Goal: Book appointment/travel/reservation

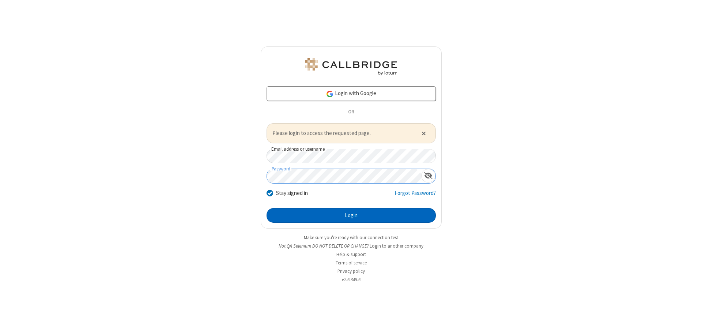
click at [351, 215] on button "Login" at bounding box center [350, 215] width 169 height 15
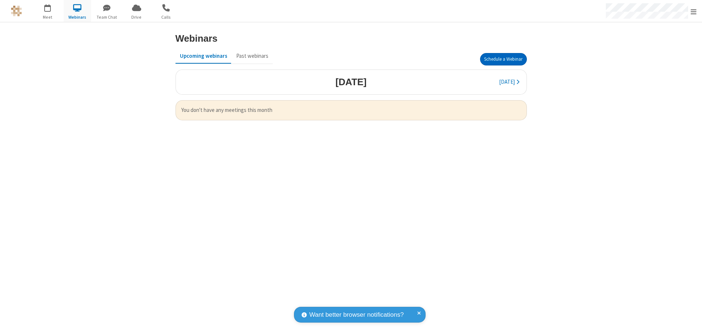
click at [503, 59] on button "Schedule a Webinar" at bounding box center [503, 59] width 47 height 12
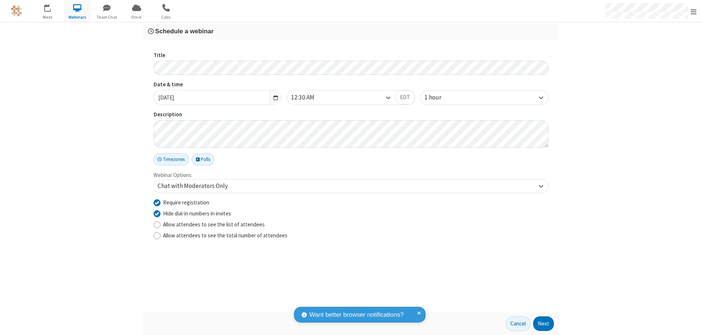
click at [157, 202] on input "Require registration" at bounding box center [157, 202] width 7 height 8
checkbox input "false"
click at [543, 323] on button "Next" at bounding box center [543, 323] width 21 height 15
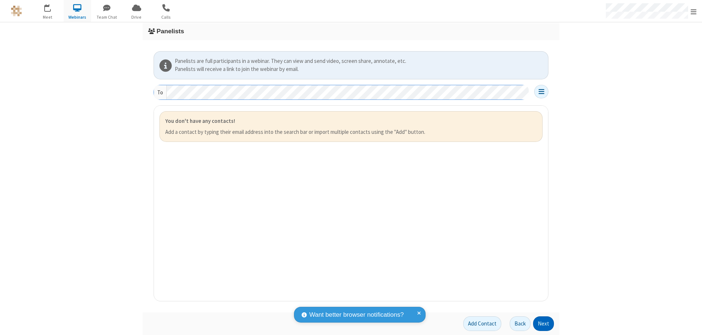
click at [543, 323] on button "Next" at bounding box center [543, 323] width 21 height 15
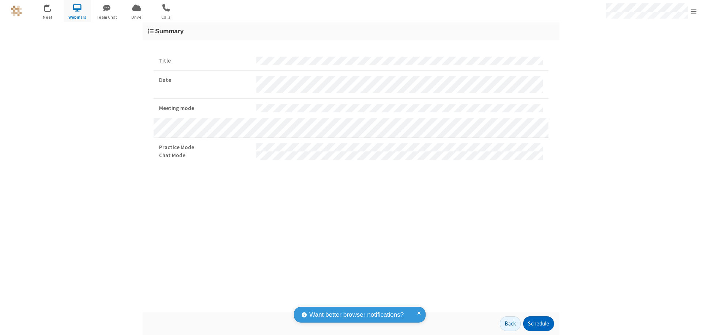
click at [538, 323] on button "Schedule" at bounding box center [538, 323] width 31 height 15
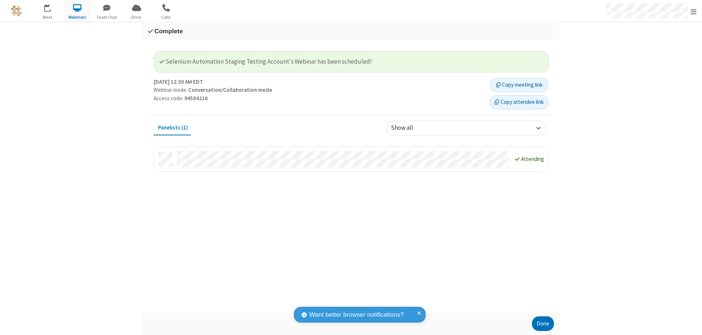
click at [543, 323] on button "Done" at bounding box center [543, 323] width 22 height 15
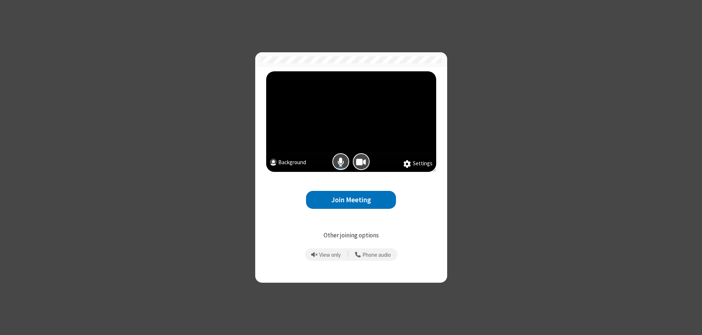
click at [351, 200] on button "Join Meeting" at bounding box center [351, 200] width 90 height 18
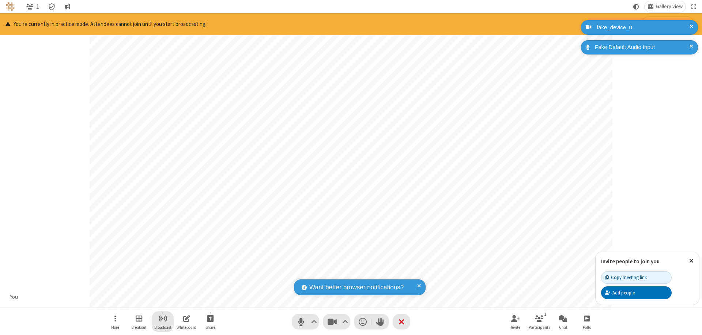
click at [162, 318] on span "Start broadcast" at bounding box center [162, 318] width 9 height 9
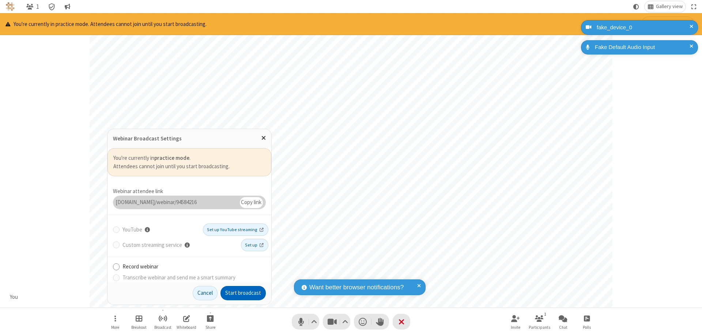
click at [243, 293] on button "Start broadcast" at bounding box center [242, 293] width 45 height 15
